Goal: Information Seeking & Learning: Check status

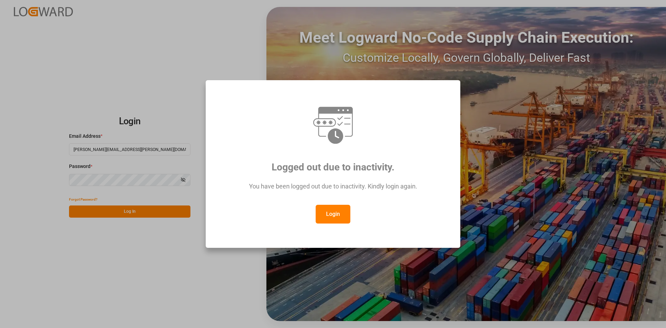
click at [339, 212] on button "Login" at bounding box center [332, 214] width 35 height 19
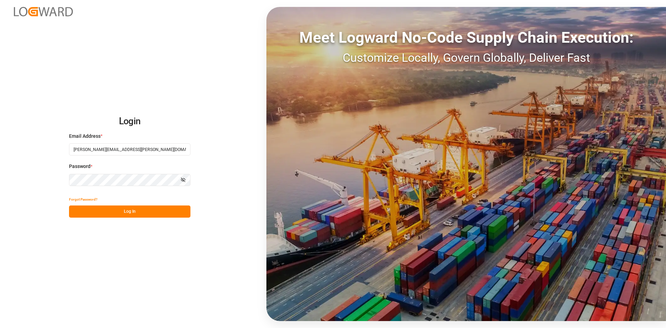
click at [132, 211] on button "Log In" at bounding box center [129, 211] width 121 height 12
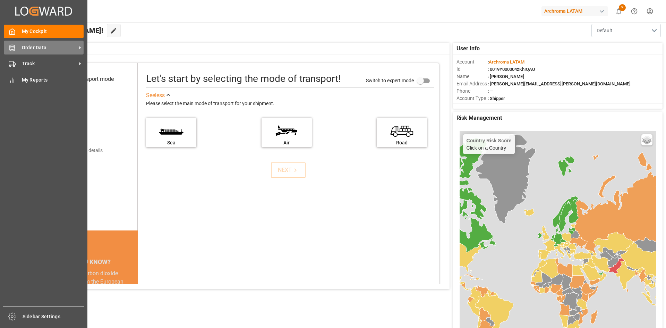
click at [15, 49] on icon at bounding box center [12, 47] width 7 height 7
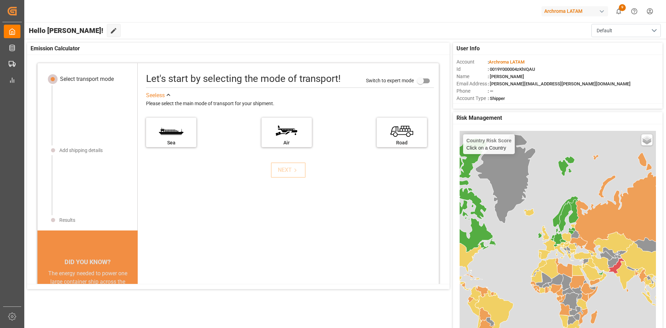
click at [601, 12] on div "button" at bounding box center [601, 11] width 7 height 7
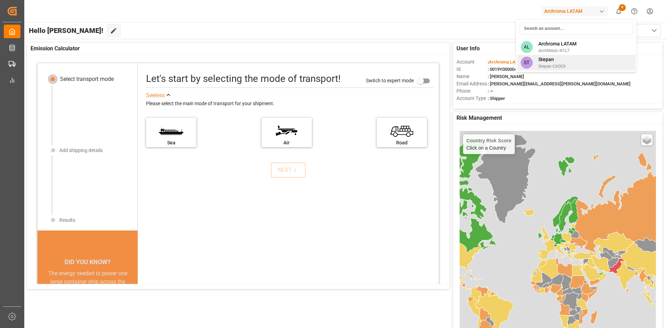
click at [552, 61] on span "Stepan" at bounding box center [551, 59] width 27 height 7
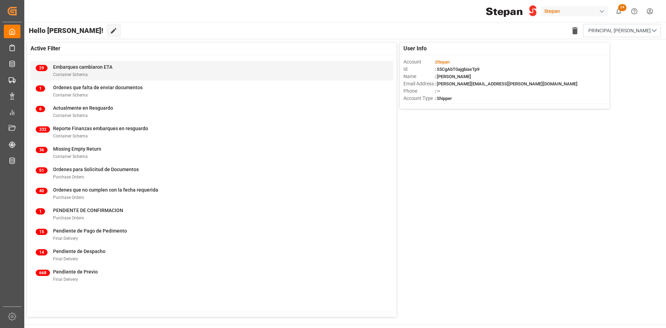
click at [89, 68] on span "Embarques cambiaron ETA" at bounding box center [82, 67] width 59 height 6
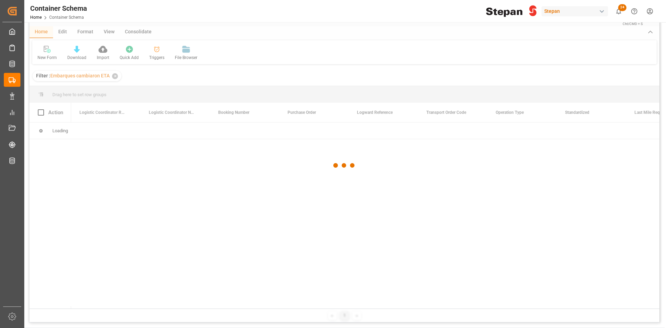
scroll to position [103, 0]
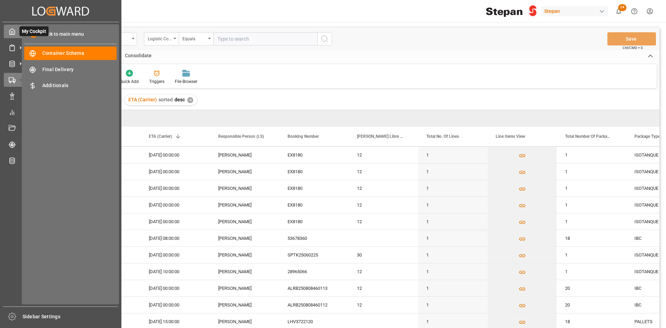
click at [17, 34] on div "My Cockpit My Cockpit" at bounding box center [61, 32] width 114 height 14
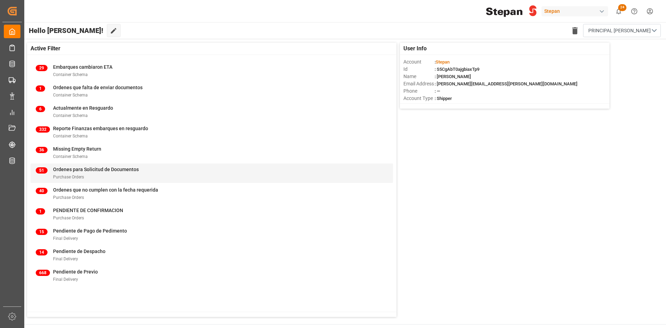
click at [71, 170] on span "Ordenes para Solicitud de Documentos" at bounding box center [96, 169] width 86 height 6
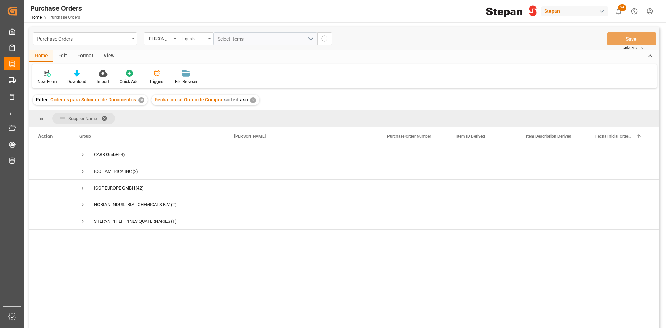
click at [66, 54] on div "Edit" at bounding box center [62, 56] width 19 height 12
click at [118, 73] on icon at bounding box center [116, 73] width 7 height 7
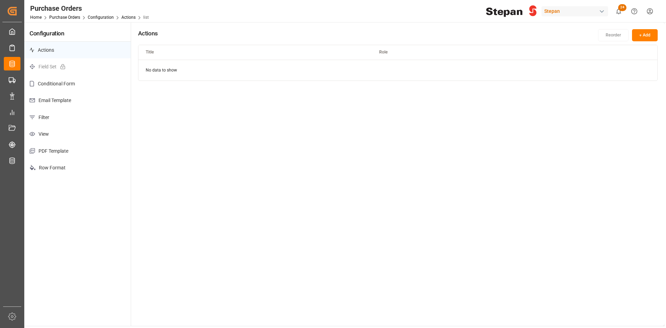
click at [67, 82] on p "Conditional Form" at bounding box center [77, 83] width 106 height 17
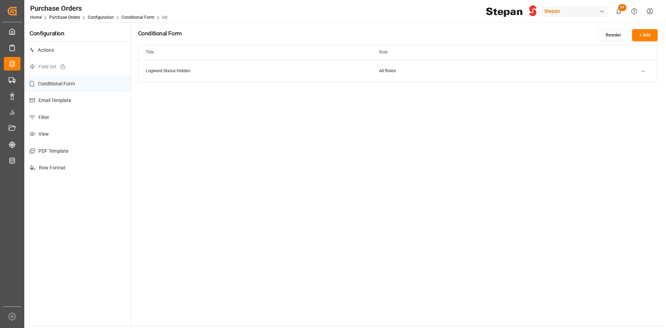
click at [67, 93] on p "Email Template" at bounding box center [77, 100] width 106 height 17
click at [66, 118] on p "Filter" at bounding box center [77, 117] width 106 height 17
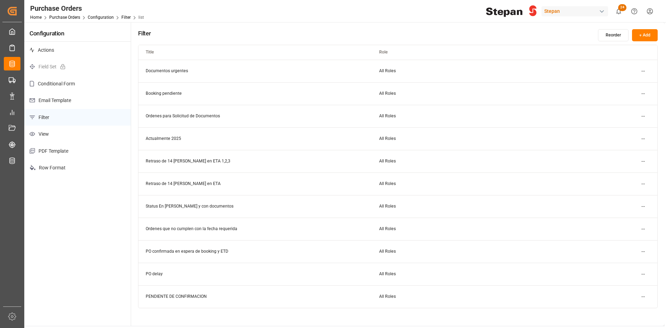
click at [422, 116] on td "All Roles" at bounding box center [488, 116] width 233 height 23
click at [646, 114] on html "Created by potrace 1.15, written by Peter Selinger 2001-2017 Created by potrace…" at bounding box center [333, 164] width 666 height 328
click at [629, 129] on div "Edit" at bounding box center [631, 130] width 36 height 10
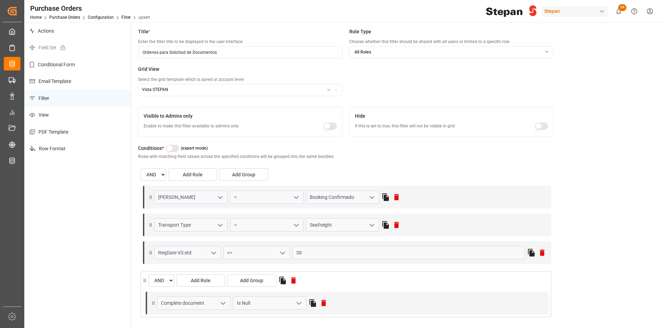
scroll to position [35, 0]
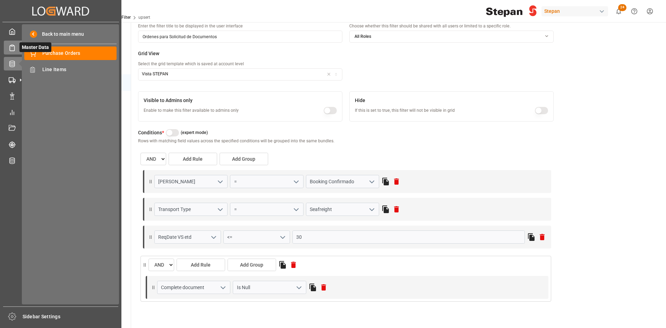
click at [16, 47] on div "Master Data Master Data" at bounding box center [61, 48] width 114 height 14
click at [44, 51] on span "Purchase Orders" at bounding box center [79, 53] width 75 height 7
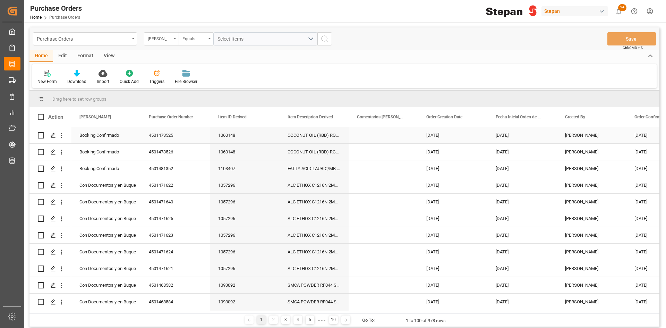
click at [107, 135] on div "Booking Confirmado" at bounding box center [105, 135] width 53 height 16
click at [107, 136] on div "Booking Confirmado" at bounding box center [105, 135] width 53 height 16
click at [129, 138] on icon "open menu" at bounding box center [127, 139] width 8 height 8
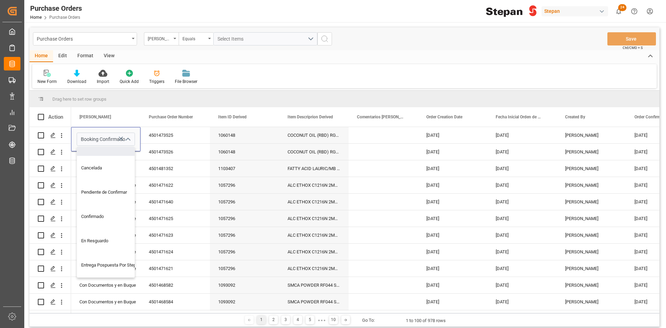
click at [144, 101] on div "Drag here to set row groups" at bounding box center [344, 98] width 630 height 17
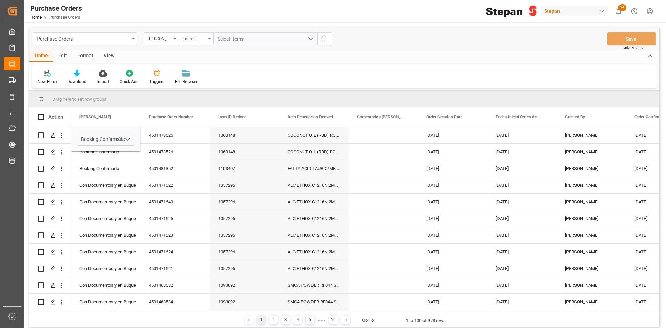
drag, startPoint x: 588, startPoint y: 55, endPoint x: 389, endPoint y: 58, distance: 199.3
click at [389, 59] on div "Home Edit Format View" at bounding box center [344, 56] width 630 height 12
click at [241, 75] on div "New Form Download Import Quick Add Triggers File Browser" at bounding box center [344, 76] width 624 height 24
click at [601, 11] on div "button" at bounding box center [601, 11] width 7 height 7
click at [570, 50] on span "ArchMexic-N1L7" at bounding box center [557, 50] width 38 height 6
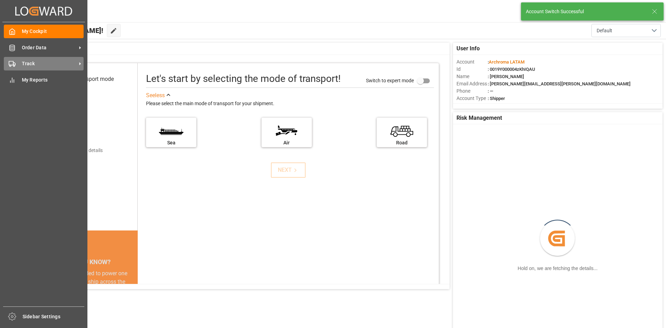
click at [20, 65] on div "Track Track" at bounding box center [44, 64] width 80 height 14
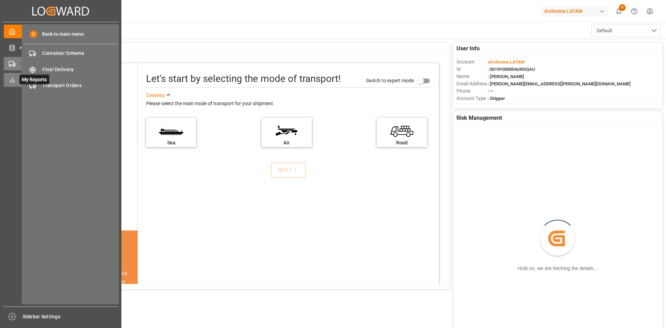
click at [9, 78] on icon at bounding box center [12, 80] width 7 height 7
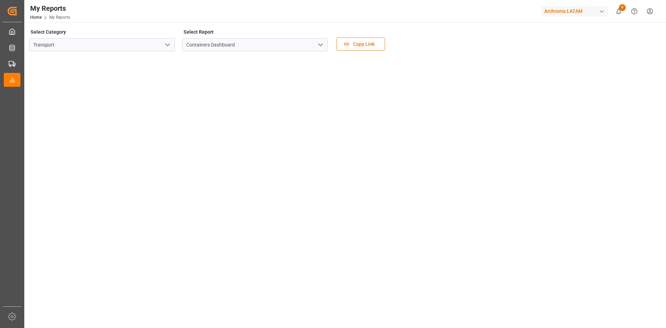
click at [165, 44] on icon "open menu" at bounding box center [167, 45] width 8 height 8
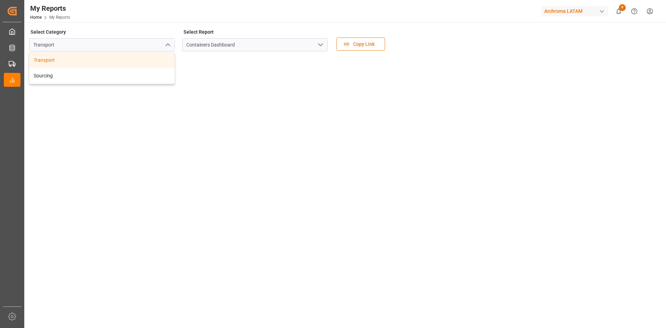
click at [320, 46] on polyline "open menu" at bounding box center [320, 45] width 4 height 2
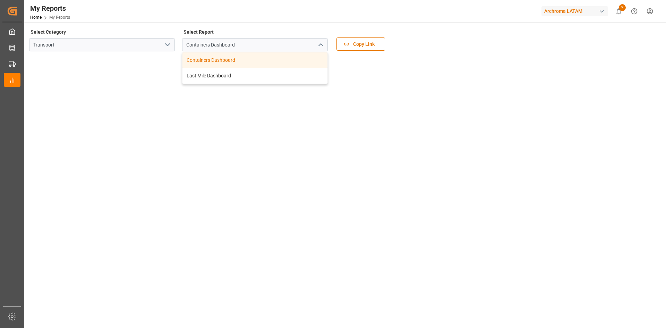
click at [211, 62] on div "Containers Dashboard" at bounding box center [254, 60] width 145 height 16
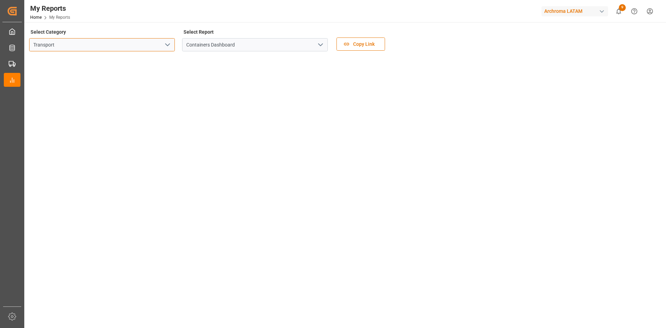
click at [157, 48] on input "Transport" at bounding box center [102, 44] width 146 height 13
click at [167, 45] on icon "open menu" at bounding box center [167, 45] width 8 height 8
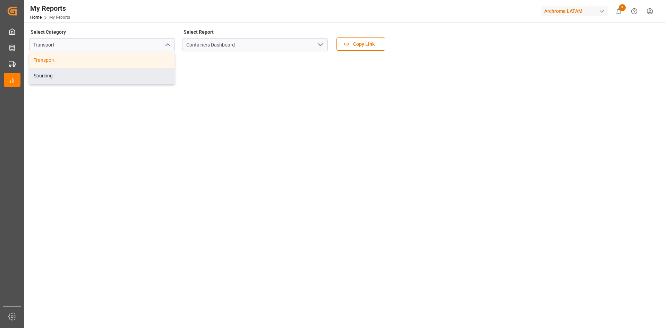
click at [114, 73] on div "Sourcing" at bounding box center [101, 76] width 145 height 16
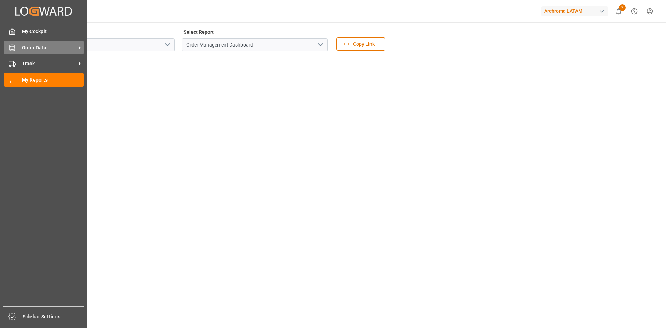
click at [16, 50] on div "Order Data Order Data" at bounding box center [44, 48] width 80 height 14
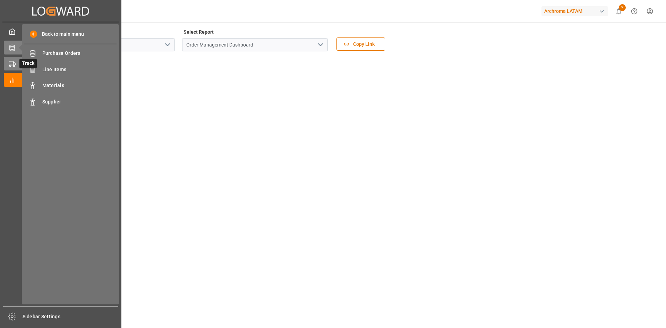
click at [13, 61] on rect at bounding box center [11, 63] width 4 height 4
click at [20, 49] on span "Order Data" at bounding box center [33, 47] width 29 height 10
click at [66, 56] on span "Purchase Orders" at bounding box center [79, 53] width 75 height 7
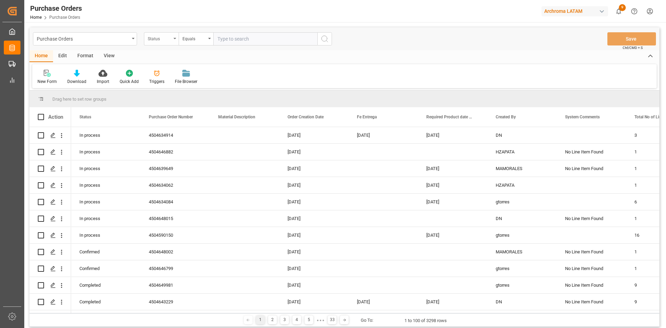
click at [170, 35] on div "Status" at bounding box center [160, 38] width 24 height 8
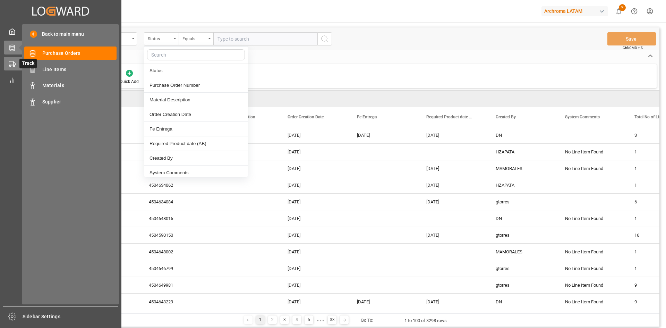
click at [18, 62] on icon at bounding box center [20, 63] width 7 height 7
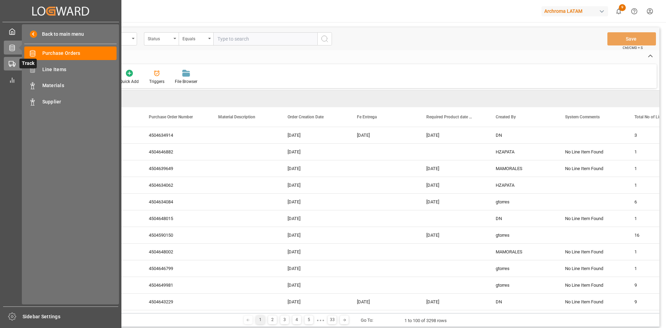
click at [17, 65] on icon at bounding box center [20, 63] width 7 height 7
click at [17, 68] on div "Track Track" at bounding box center [61, 64] width 114 height 14
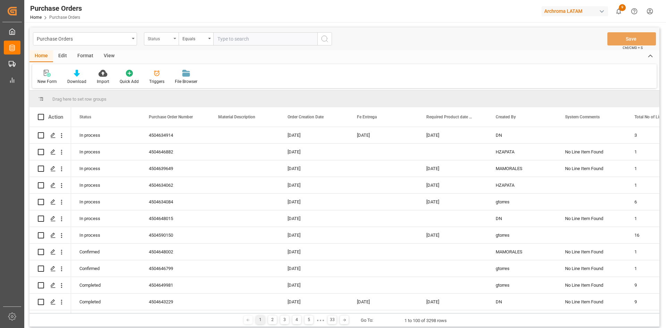
click at [165, 44] on div "Status" at bounding box center [161, 38] width 35 height 13
type input "p"
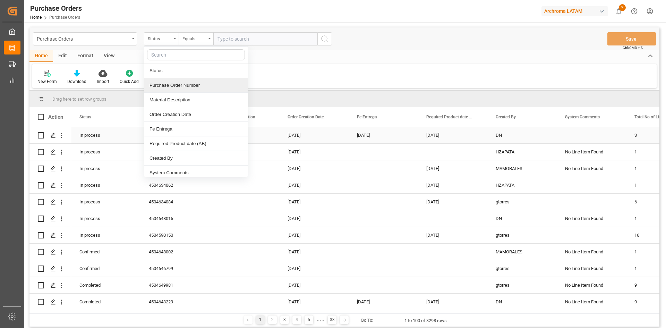
click at [584, 131] on div "Press SPACE to select this row." at bounding box center [590, 135] width 69 height 16
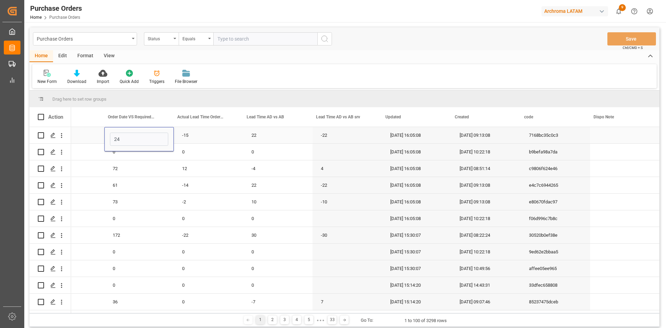
click at [198, 137] on div "-15" at bounding box center [208, 135] width 69 height 16
click at [165, 38] on div "Status" at bounding box center [160, 38] width 24 height 8
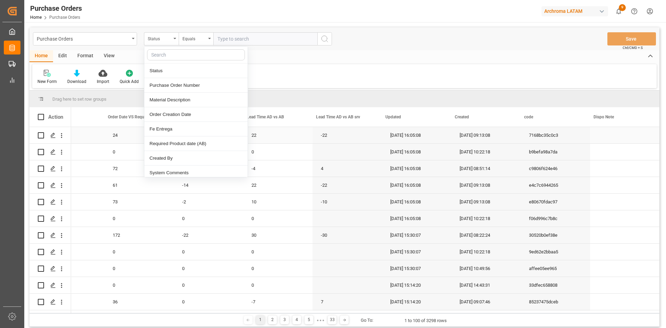
click at [620, 138] on div "Press SPACE to select this row." at bounding box center [624, 135] width 69 height 16
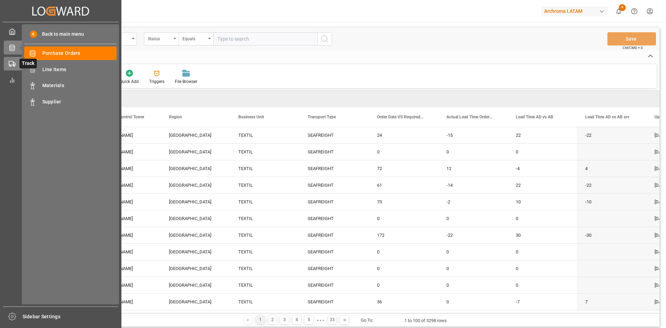
click at [16, 65] on div "Track Track" at bounding box center [61, 64] width 114 height 14
click at [78, 57] on div "Container Schema Container Schema" at bounding box center [70, 53] width 92 height 14
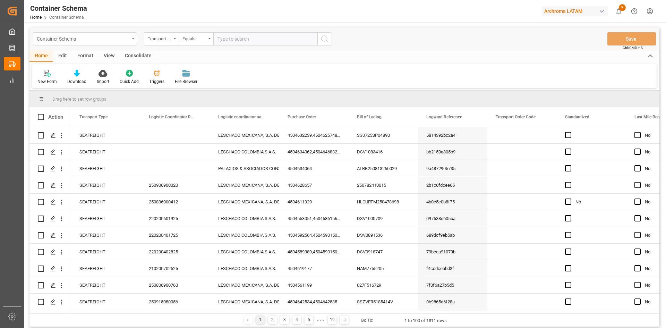
click at [132, 38] on icon "open menu" at bounding box center [133, 38] width 3 height 1
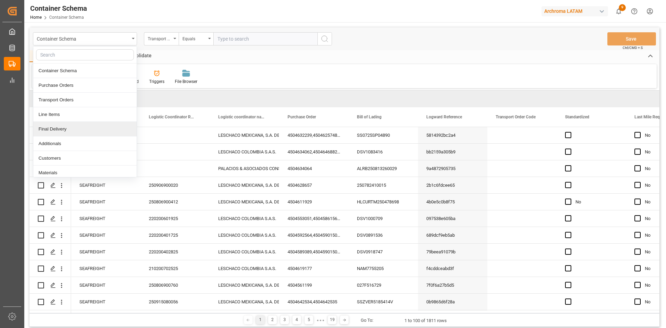
click at [63, 129] on div "Final Delivery" at bounding box center [84, 129] width 103 height 15
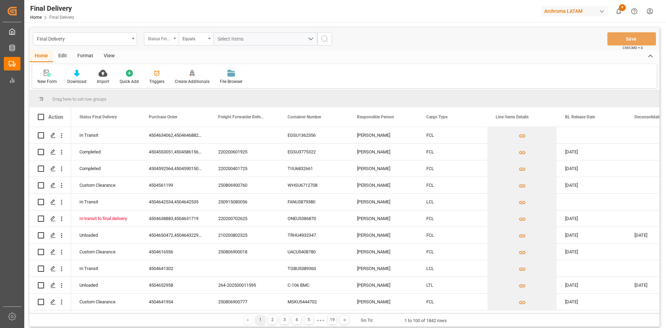
click at [166, 36] on div "Status Final Delivery" at bounding box center [160, 38] width 24 height 8
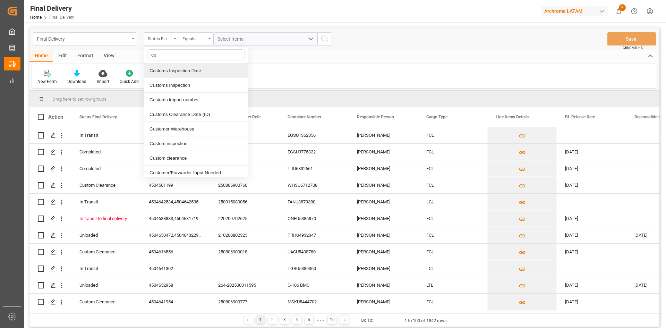
type input "cus"
click at [578, 135] on div "Press SPACE to select this row." at bounding box center [590, 135] width 69 height 16
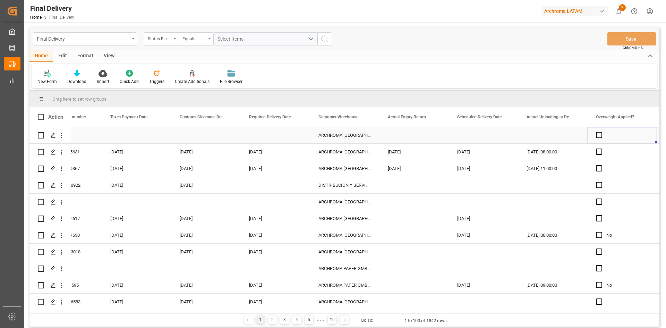
scroll to position [0, 940]
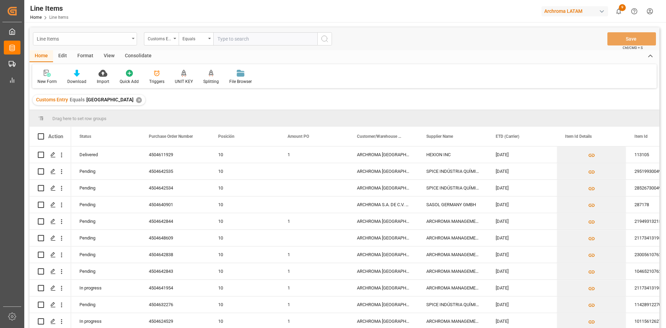
click at [132, 36] on div "Line Items" at bounding box center [85, 38] width 104 height 13
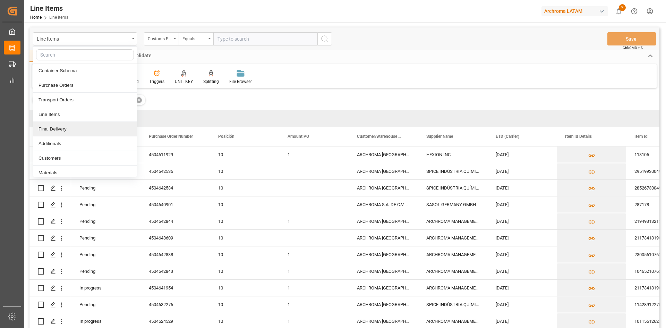
click at [86, 127] on div "Final Delivery" at bounding box center [84, 129] width 103 height 15
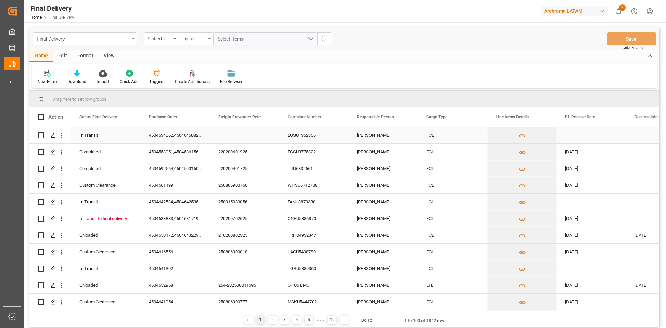
click at [288, 135] on div "EGSU1362356" at bounding box center [313, 135] width 69 height 16
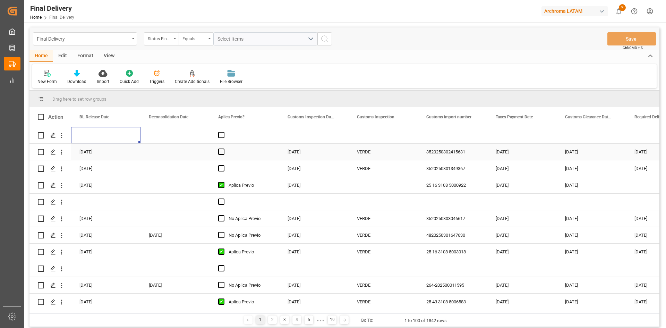
click at [517, 136] on div "Press SPACE to select this row." at bounding box center [521, 135] width 69 height 16
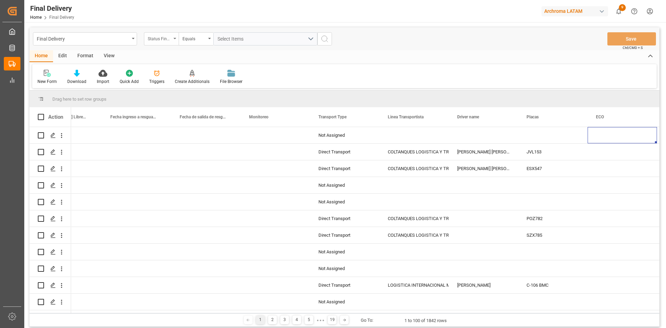
click at [163, 37] on div "Status Final Delivery" at bounding box center [160, 38] width 24 height 8
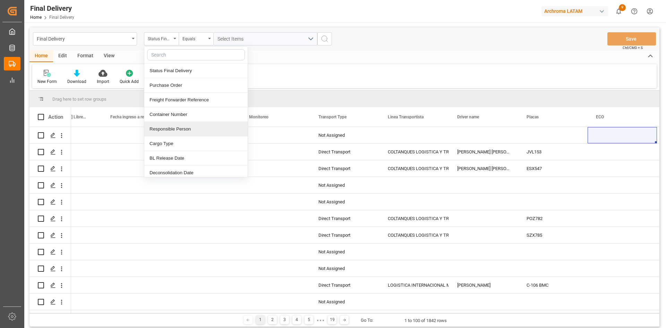
click at [187, 129] on div "Responsible Person" at bounding box center [195, 129] width 103 height 15
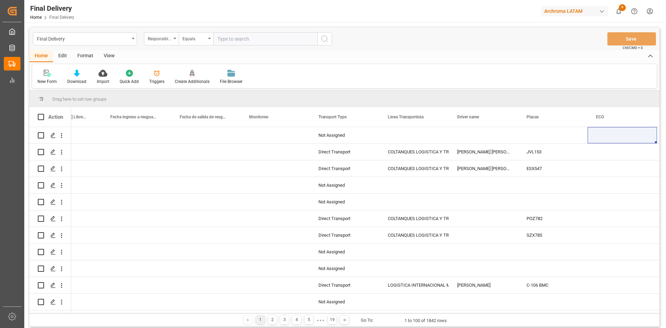
click at [296, 41] on input "text" at bounding box center [265, 38] width 104 height 13
click at [479, 131] on div "Press SPACE to select this row." at bounding box center [483, 135] width 69 height 16
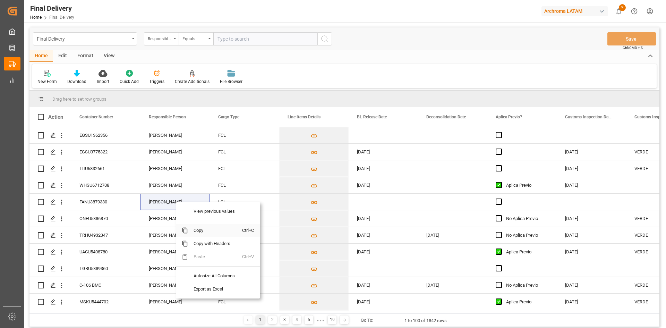
click at [206, 231] on span "Copy" at bounding box center [215, 230] width 54 height 13
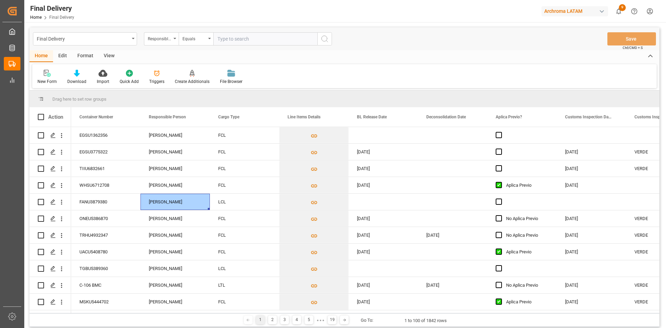
click at [243, 44] on input "text" at bounding box center [265, 38] width 104 height 13
paste input "[PERSON_NAME]"
type input "[PERSON_NAME]"
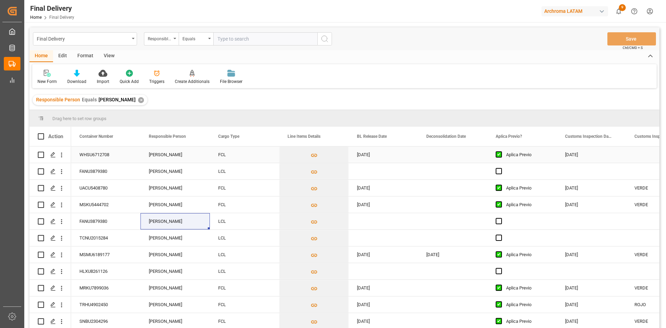
click at [443, 159] on div "Press SPACE to select this row." at bounding box center [452, 154] width 69 height 16
click at [162, 41] on div "Responsible Person" at bounding box center [160, 38] width 24 height 8
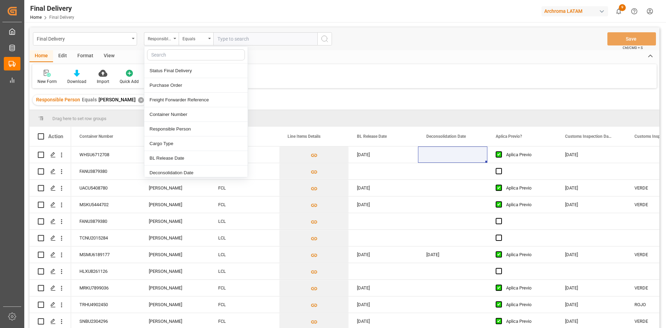
click at [177, 57] on input "text" at bounding box center [196, 54] width 98 height 11
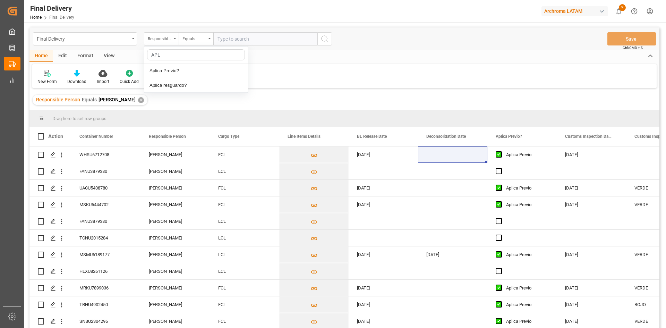
type input "APLI"
click at [182, 69] on div "Aplica Previo?" at bounding box center [195, 70] width 103 height 15
click at [270, 40] on input "text" at bounding box center [265, 38] width 104 height 13
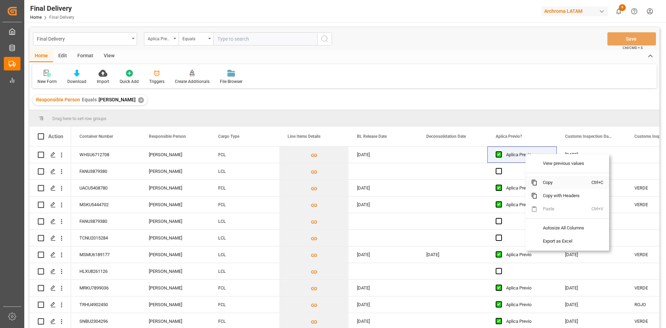
click at [548, 178] on span "Copy" at bounding box center [564, 182] width 54 height 13
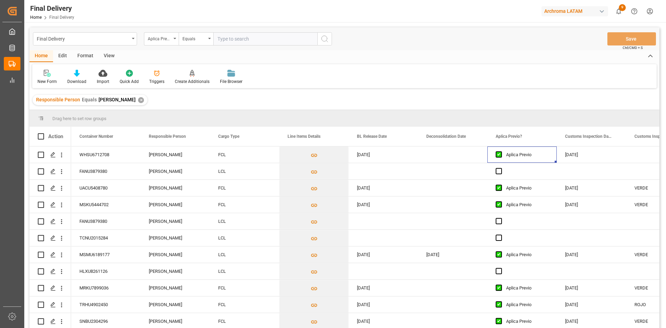
click at [240, 42] on input "text" at bounding box center [265, 38] width 104 height 13
paste input "Aplica Previo"
type input "Aplica Previo"
click at [322, 40] on circle "search button" at bounding box center [324, 39] width 6 height 6
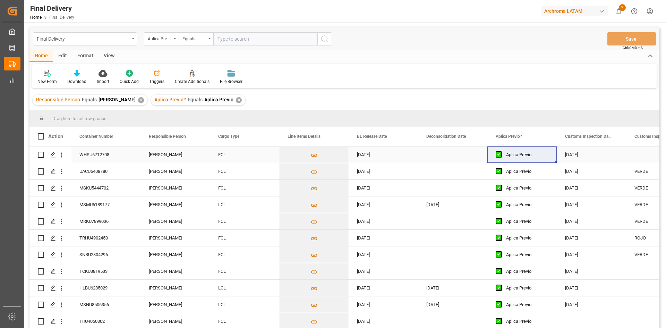
click at [642, 154] on div "Press SPACE to select this row." at bounding box center [660, 154] width 69 height 16
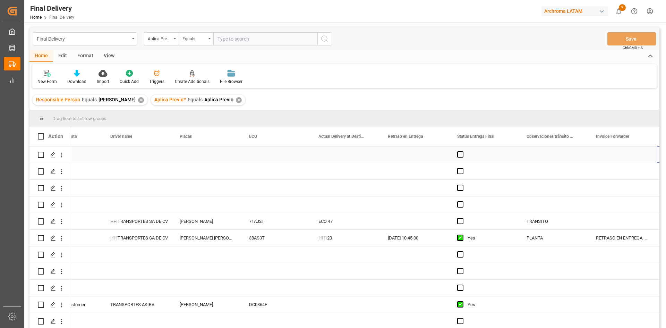
scroll to position [0, 1910]
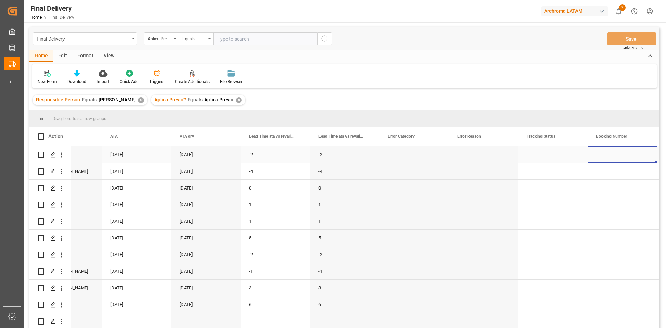
click at [544, 159] on div "Press SPACE to select this row." at bounding box center [552, 154] width 69 height 16
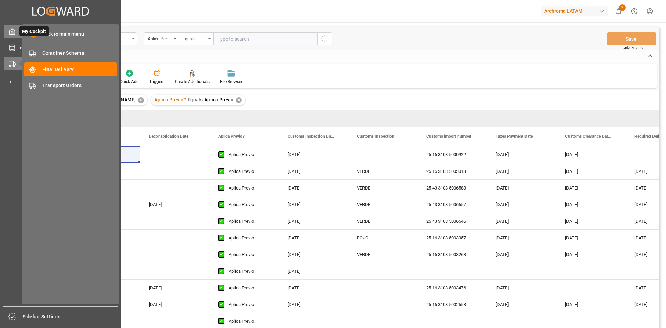
click at [10, 31] on icon at bounding box center [12, 32] width 5 height 6
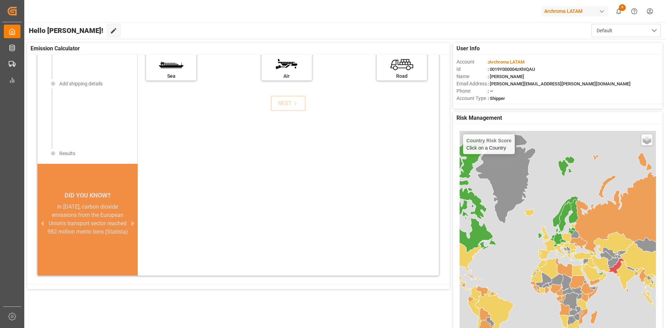
click at [599, 12] on div "button" at bounding box center [601, 11] width 7 height 7
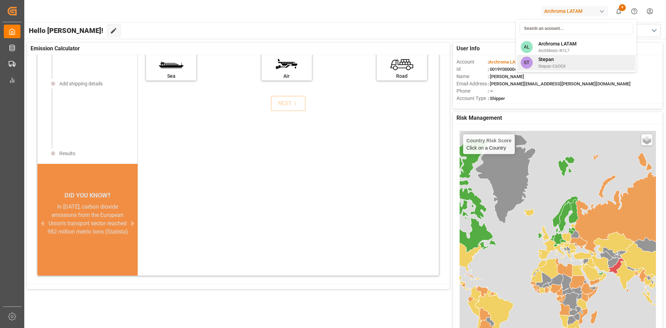
click at [561, 61] on span "Stepan" at bounding box center [551, 59] width 27 height 7
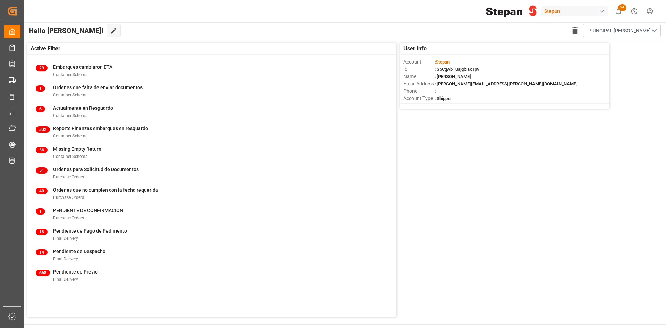
click at [594, 11] on div "Stepan" at bounding box center [574, 11] width 67 height 10
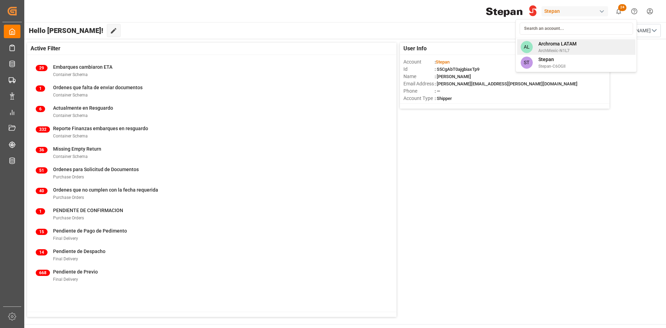
click at [573, 43] on span "Archroma LATAM" at bounding box center [557, 43] width 38 height 7
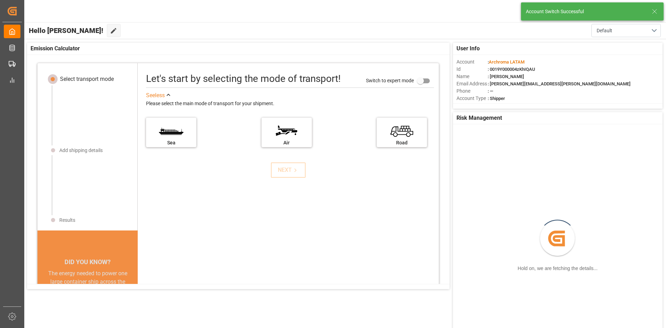
click at [655, 10] on icon at bounding box center [654, 11] width 8 height 8
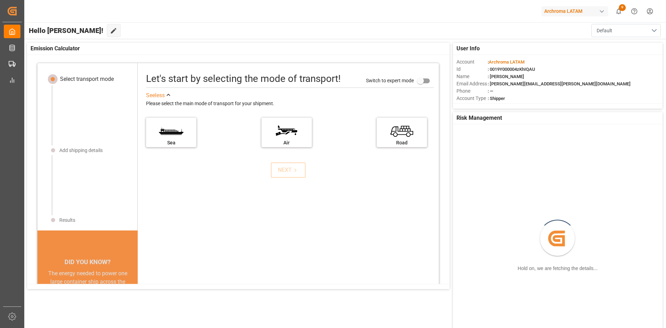
click at [652, 34] on button "Default" at bounding box center [625, 30] width 69 height 13
click at [619, 47] on div "Default" at bounding box center [625, 48] width 51 height 7
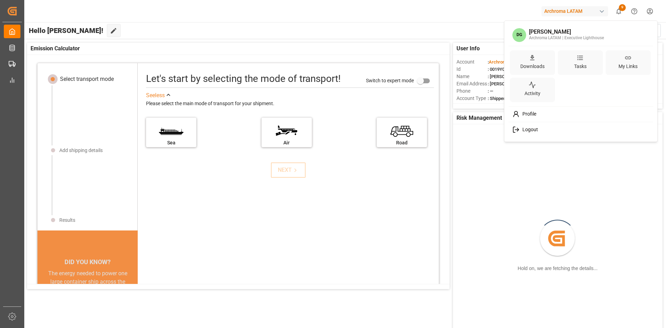
click at [653, 12] on html "Created by potrace 1.15, written by [PERSON_NAME] [DATE]-[DATE] Created by potr…" at bounding box center [333, 164] width 666 height 328
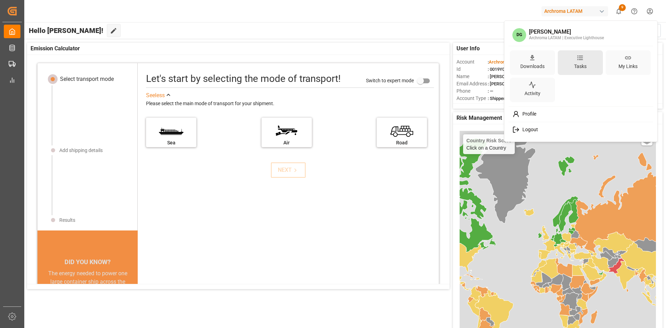
click at [578, 63] on div "Tasks" at bounding box center [579, 66] width 15 height 10
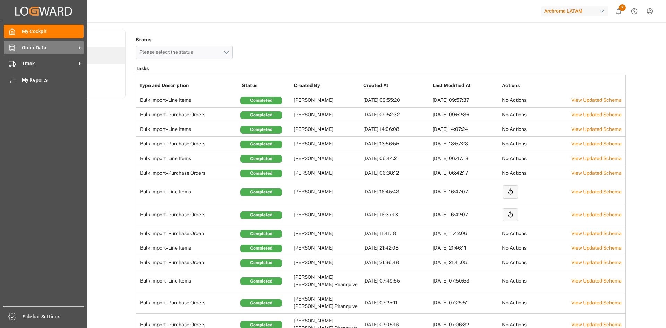
click at [15, 49] on icon at bounding box center [12, 47] width 7 height 7
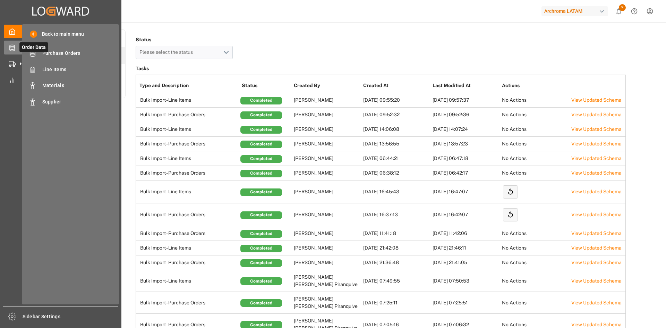
click at [15, 49] on icon at bounding box center [20, 47] width 15 height 15
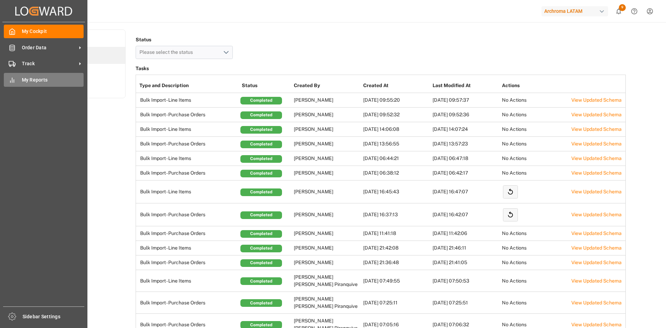
click at [25, 79] on span "My Reports" at bounding box center [53, 79] width 62 height 7
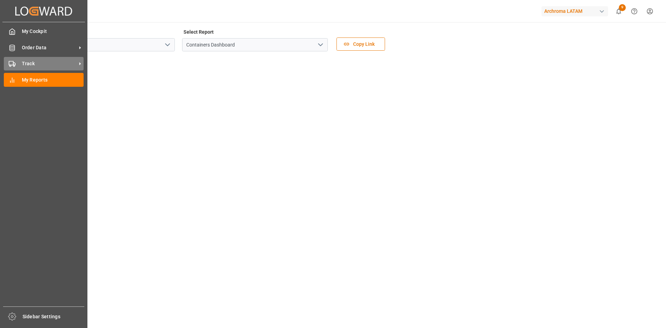
drag, startPoint x: 12, startPoint y: 64, endPoint x: 35, endPoint y: 64, distance: 22.2
click at [12, 64] on icon at bounding box center [12, 63] width 7 height 7
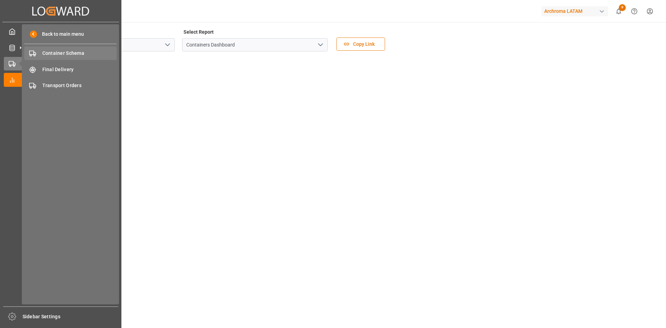
click at [72, 51] on span "Container Schema" at bounding box center [79, 53] width 75 height 7
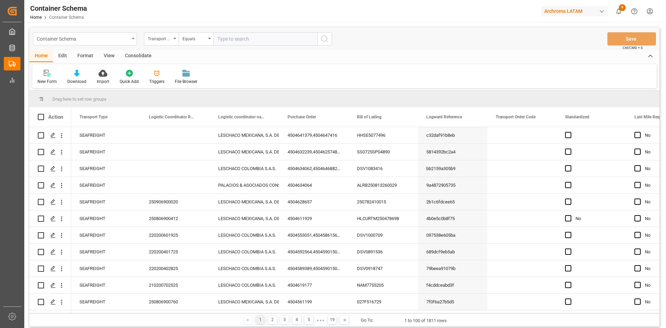
click at [125, 40] on div "Container Schema" at bounding box center [83, 38] width 93 height 9
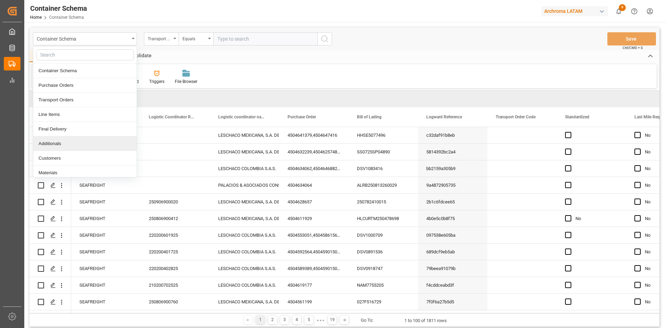
click at [62, 146] on div "Additionals" at bounding box center [84, 143] width 103 height 15
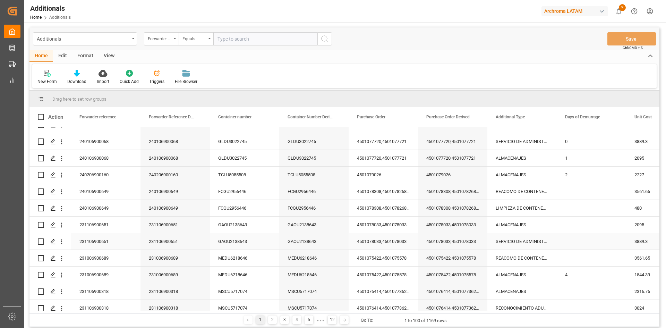
scroll to position [1352, 0]
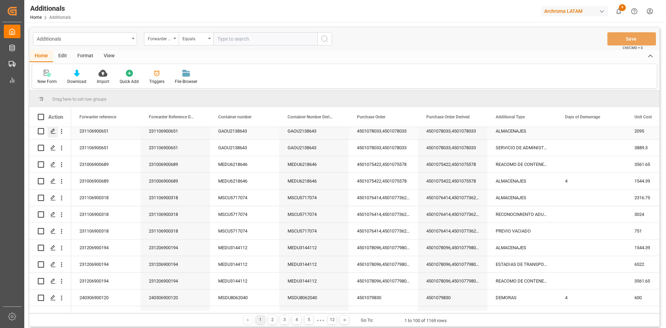
click at [49, 132] on div "Press SPACE to select this row." at bounding box center [52, 131] width 10 height 13
